Goal: Complete application form

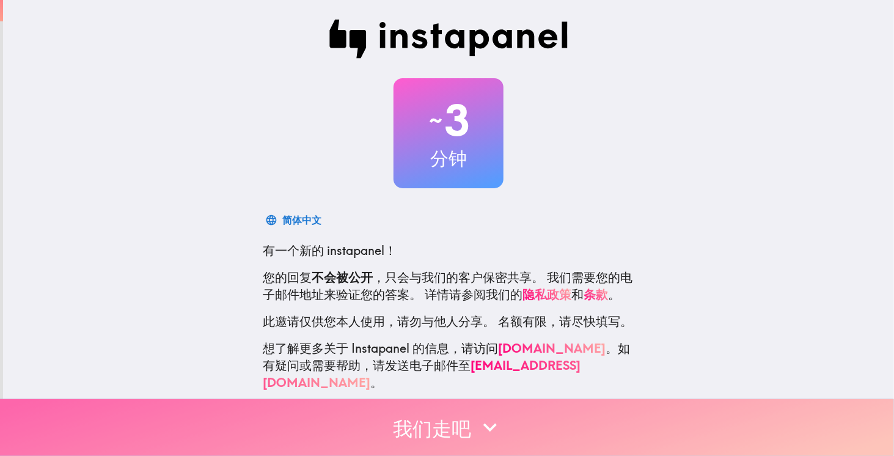
click at [450, 420] on font "我们走吧" at bounding box center [432, 429] width 78 height 24
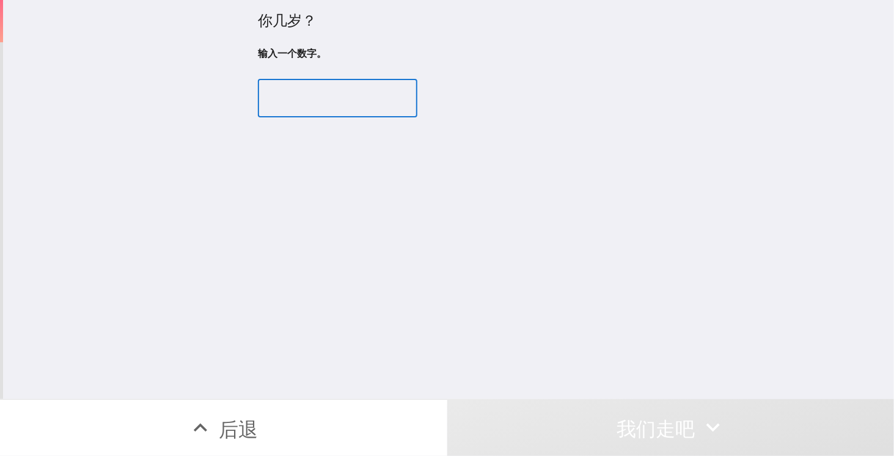
click at [290, 89] on input "number" at bounding box center [337, 98] width 159 height 38
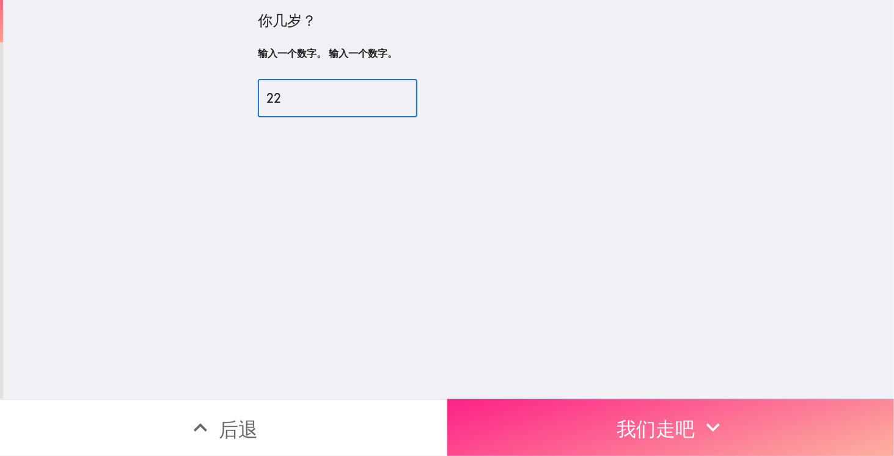
type input "22"
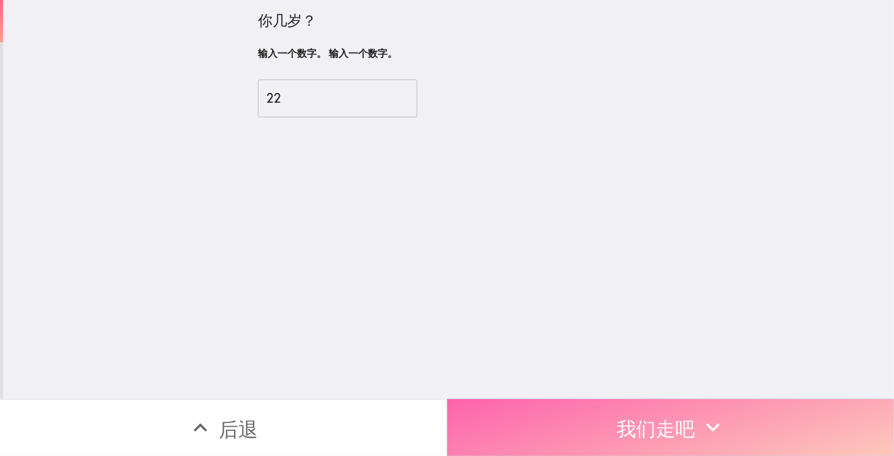
click at [620, 417] on font "我们走吧" at bounding box center [655, 429] width 78 height 24
click at [619, 409] on button "下一个" at bounding box center [670, 427] width 447 height 57
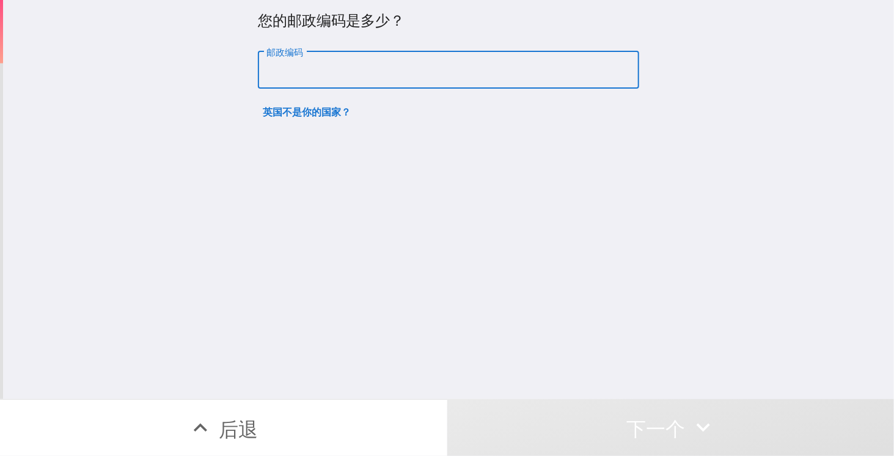
click at [308, 69] on input "邮政编码" at bounding box center [448, 70] width 381 height 38
type input "co28jx"
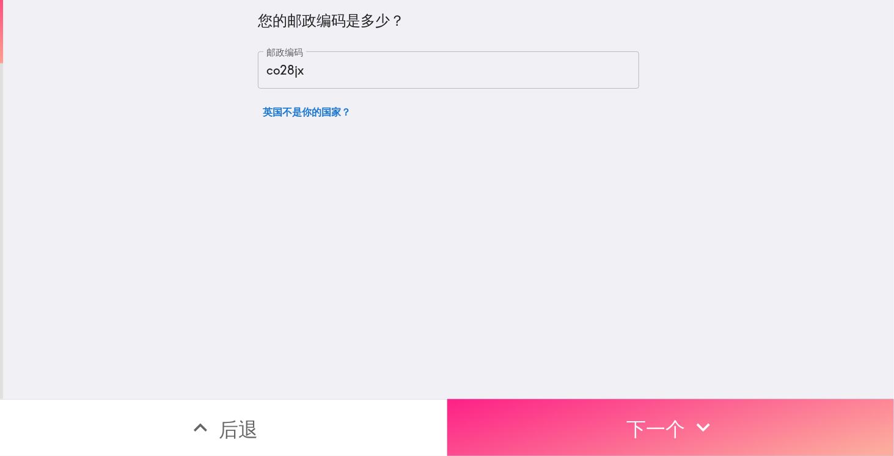
click at [639, 409] on font "下一个" at bounding box center [655, 427] width 59 height 37
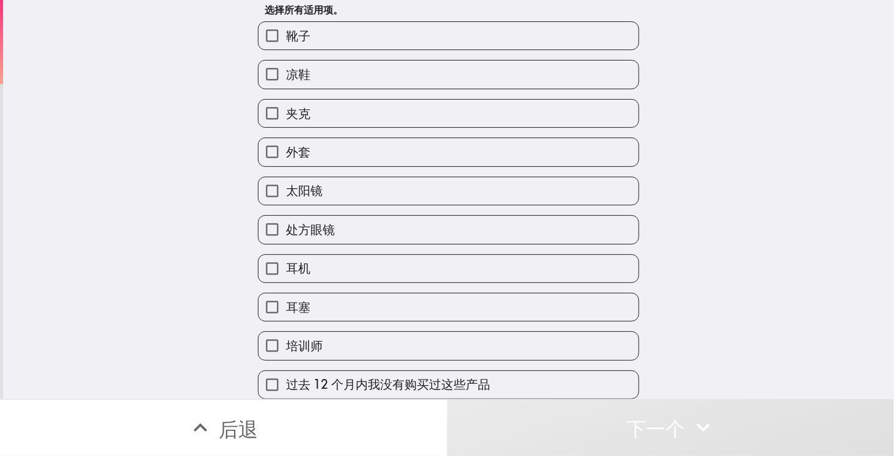
scroll to position [54, 0]
click at [343, 142] on label "外套" at bounding box center [448, 151] width 380 height 27
click at [286, 142] on input "外套" at bounding box center [271, 151] width 27 height 27
checkbox input "true"
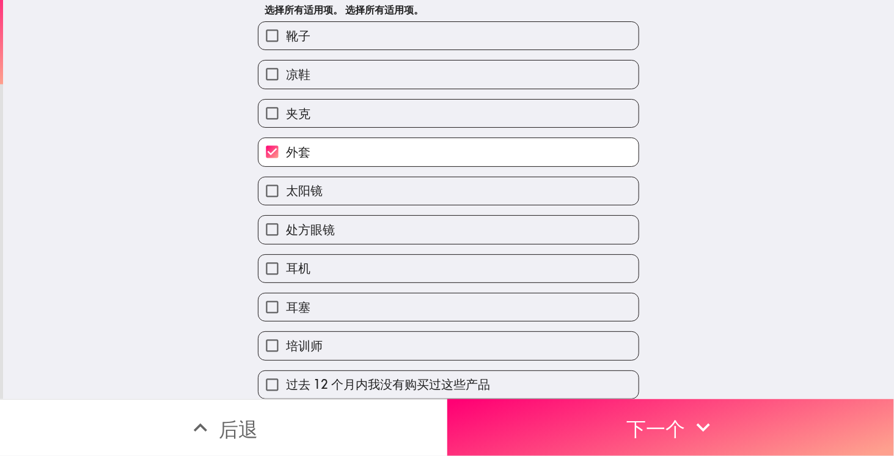
click at [596, 440] on button "下一个" at bounding box center [670, 427] width 447 height 57
